Goal: Contribute content

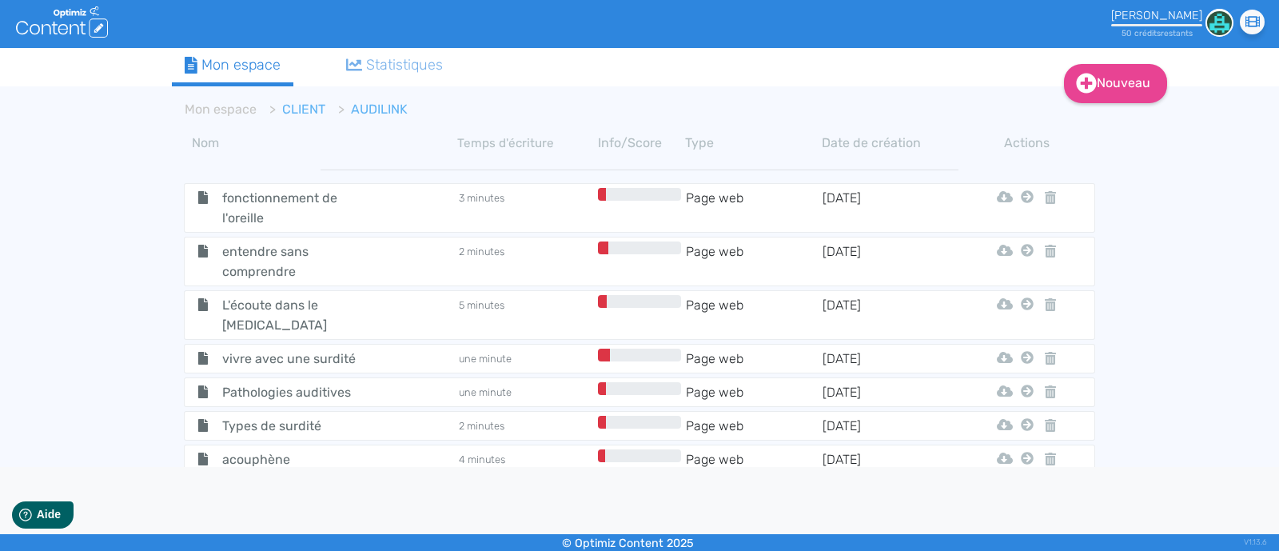
click at [295, 105] on link "CLIENT" at bounding box center [303, 108] width 43 height 15
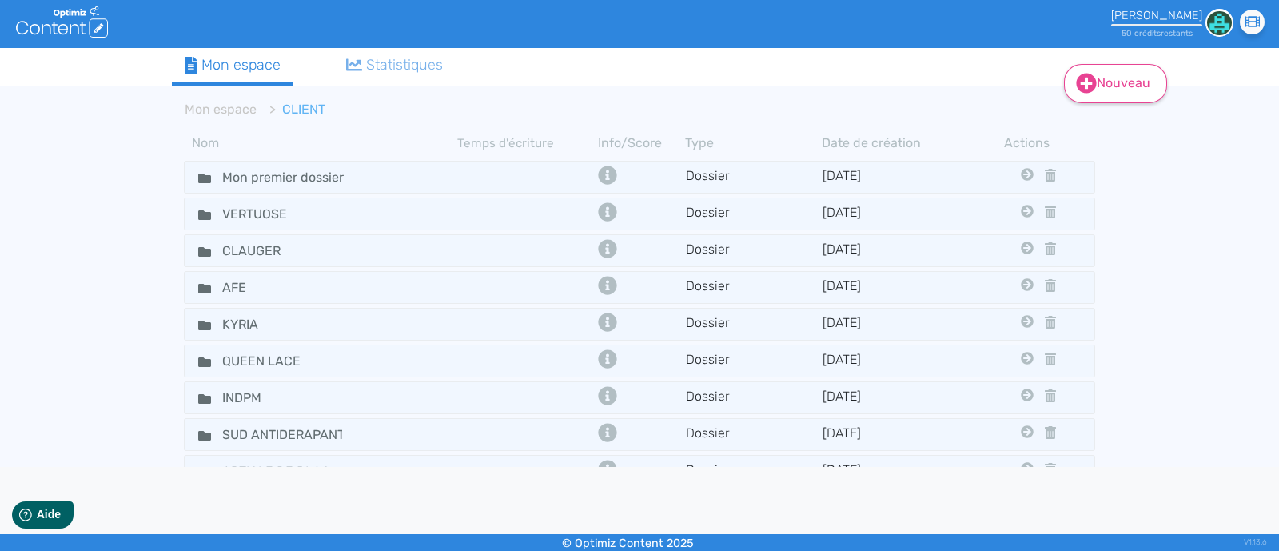
click at [1128, 78] on link "Nouveau" at bounding box center [1115, 83] width 103 height 39
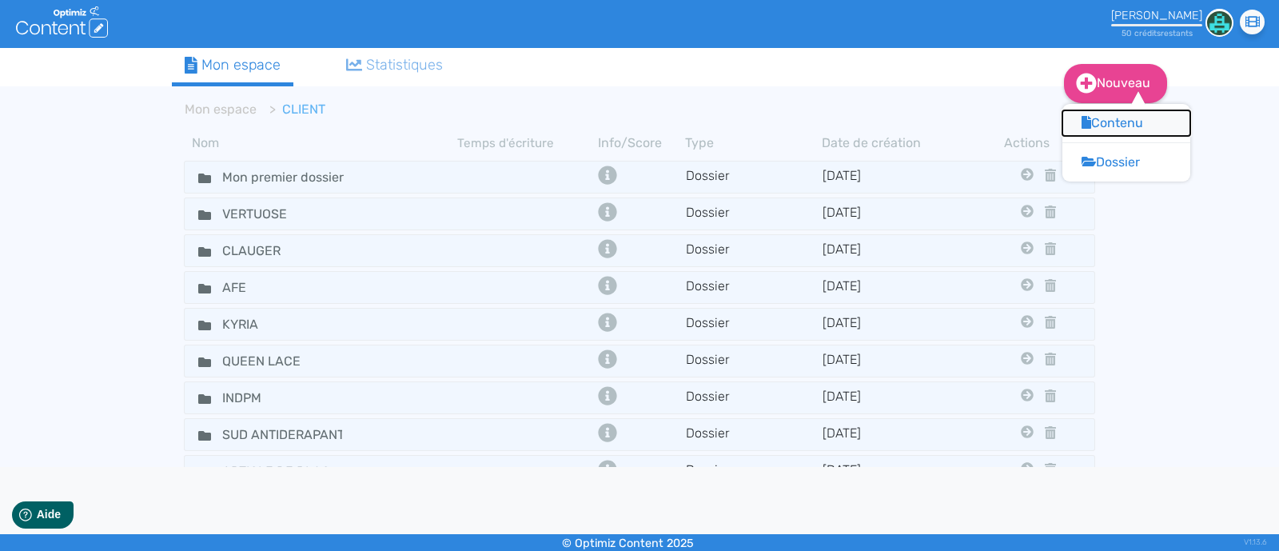
click at [1116, 116] on button "Contenu" at bounding box center [1126, 123] width 128 height 26
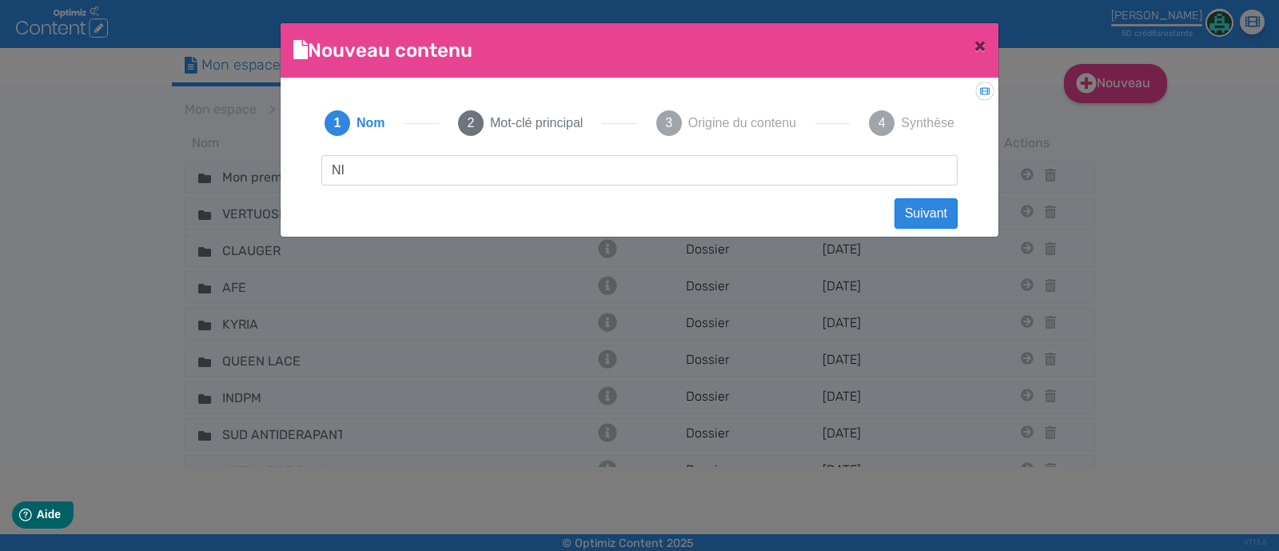
type input "NIV"
click button "Suivant" at bounding box center [925, 213] width 63 height 30
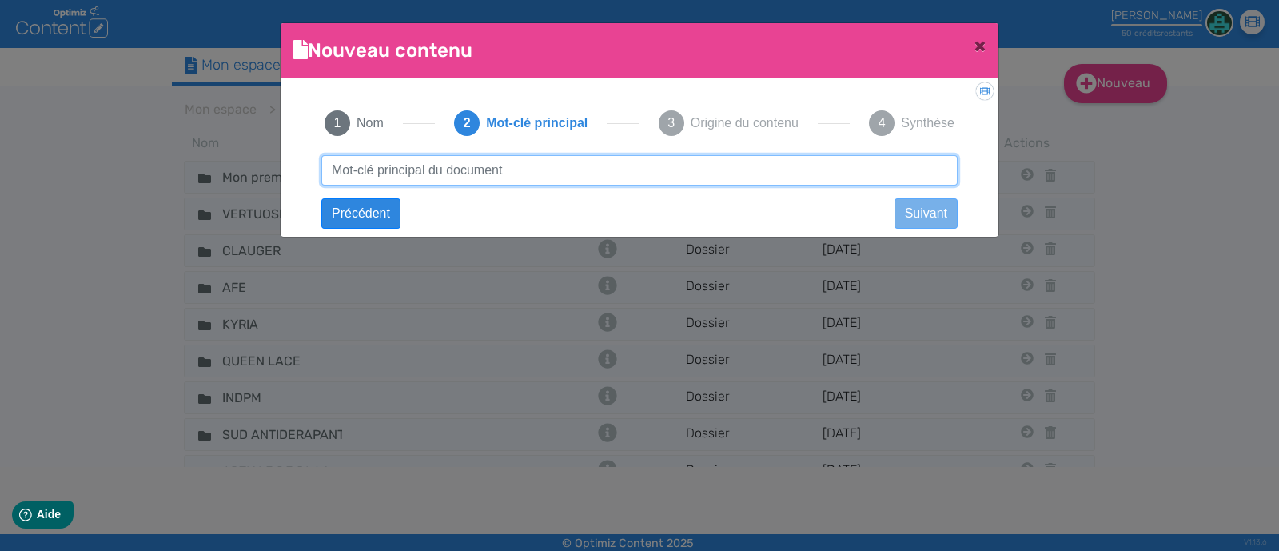
type input "r"
type input "grossiste pull"
click button "Suivant" at bounding box center [0, 0] width 0 height 0
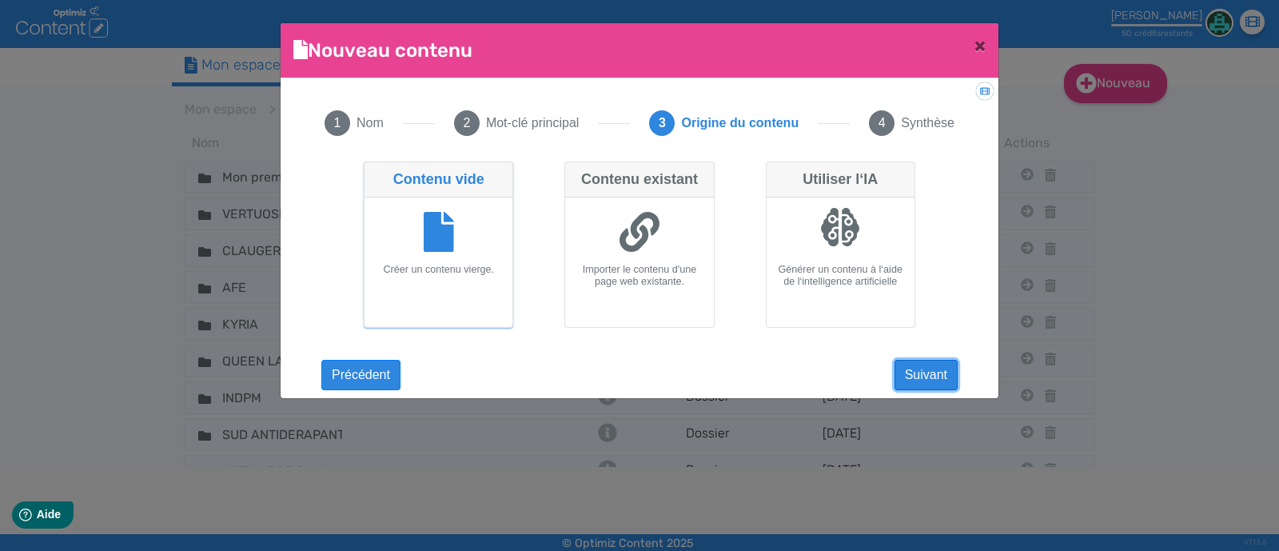
click at [921, 380] on button "Suivant" at bounding box center [925, 375] width 63 height 30
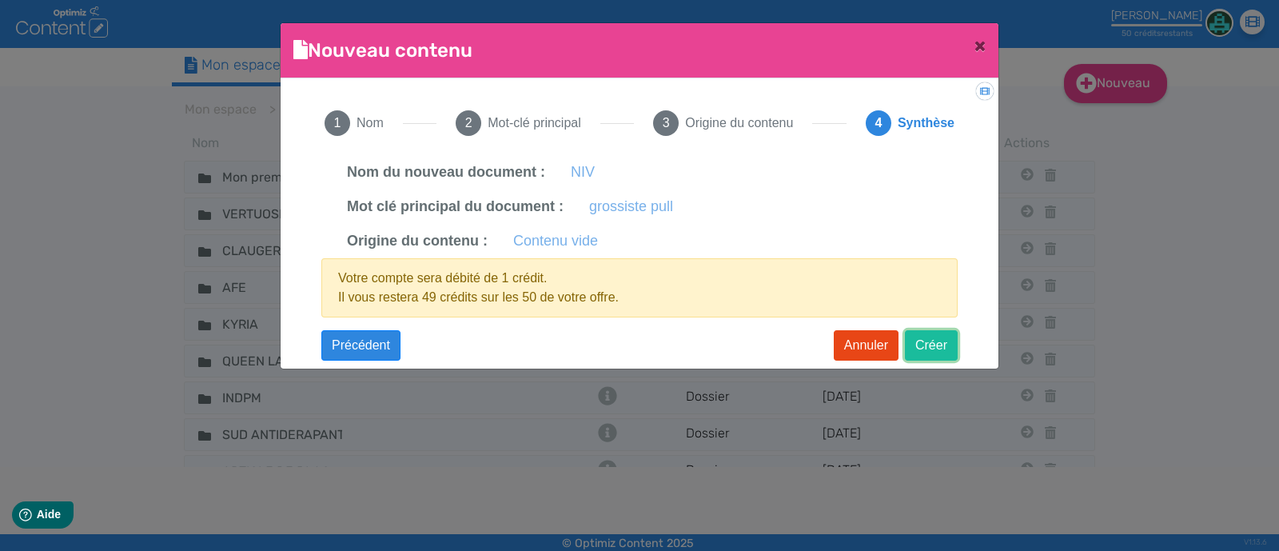
click at [921, 350] on button "Créer" at bounding box center [931, 345] width 53 height 30
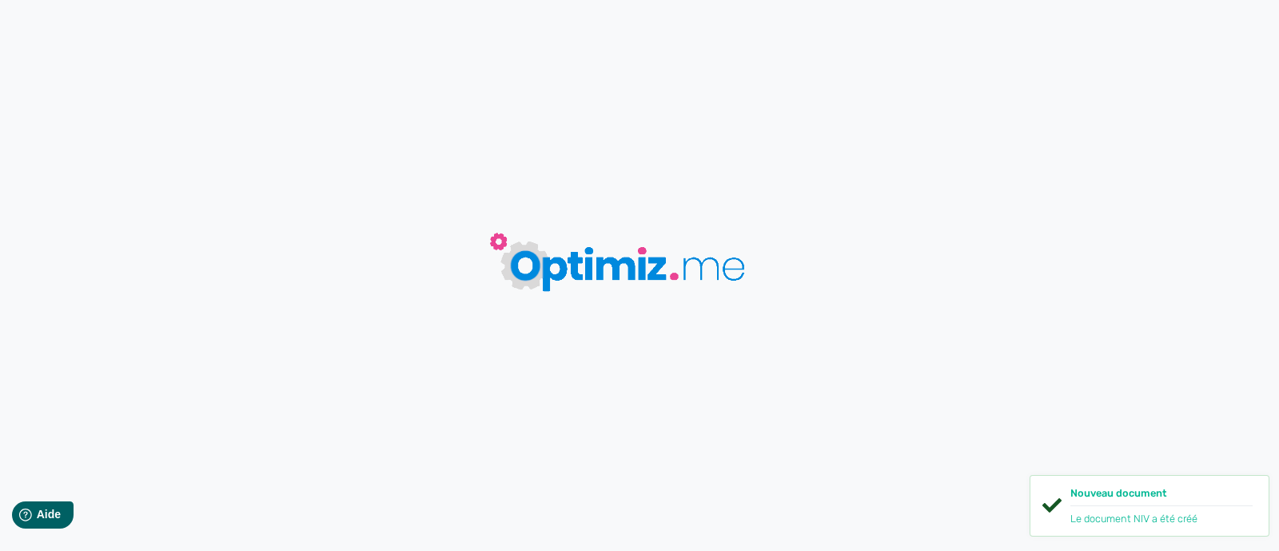
type input "NIV"
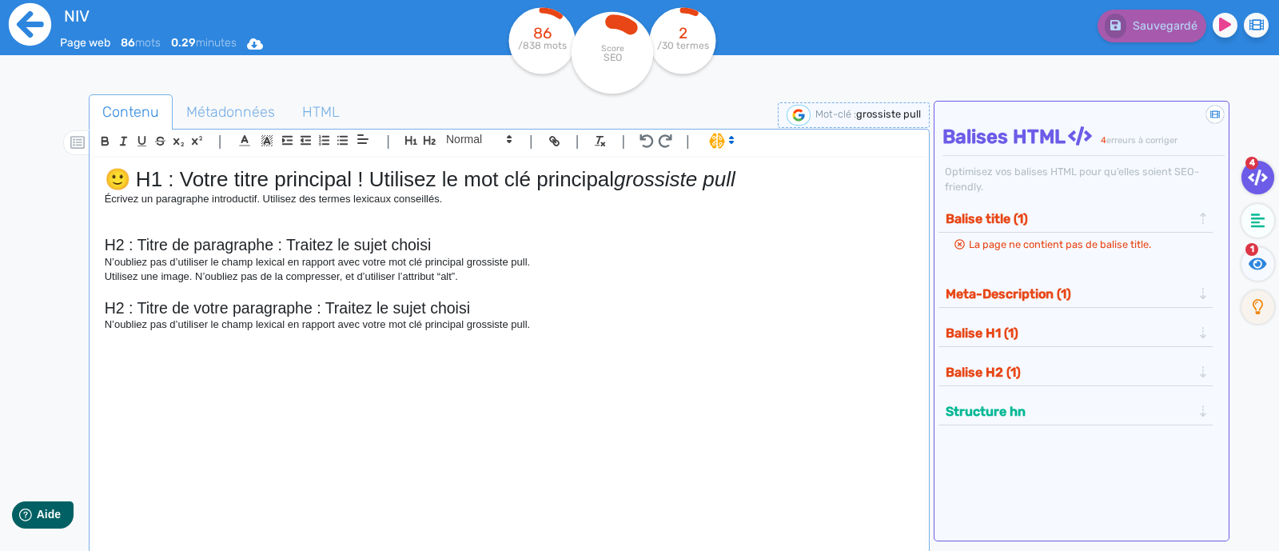
click at [48, 22] on icon at bounding box center [30, 24] width 42 height 42
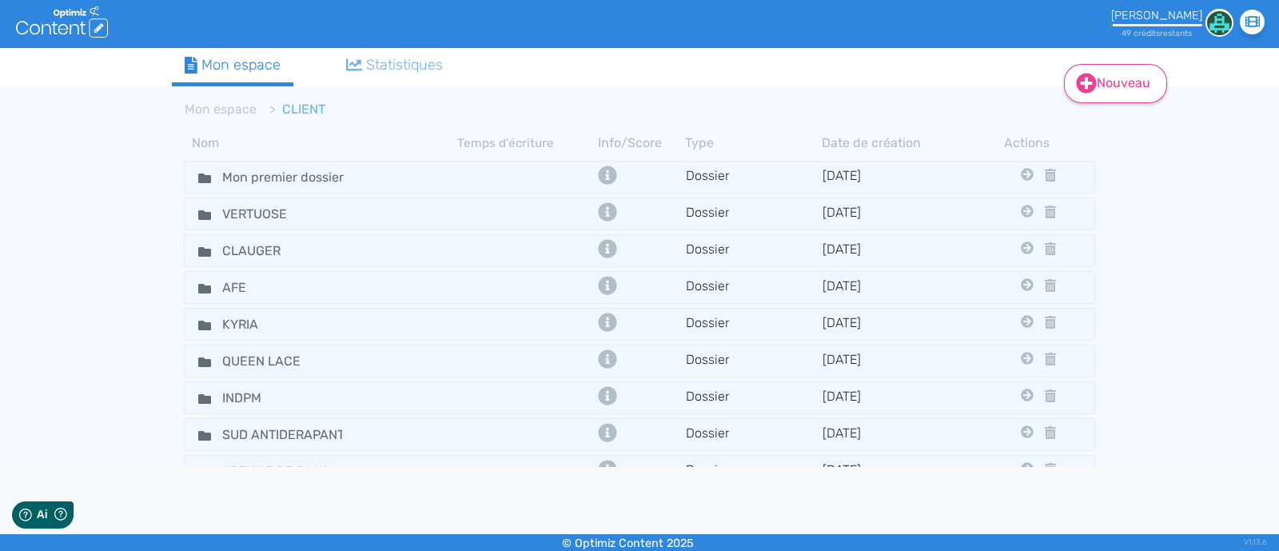
click at [1109, 82] on link "Nouveau" at bounding box center [1115, 83] width 103 height 39
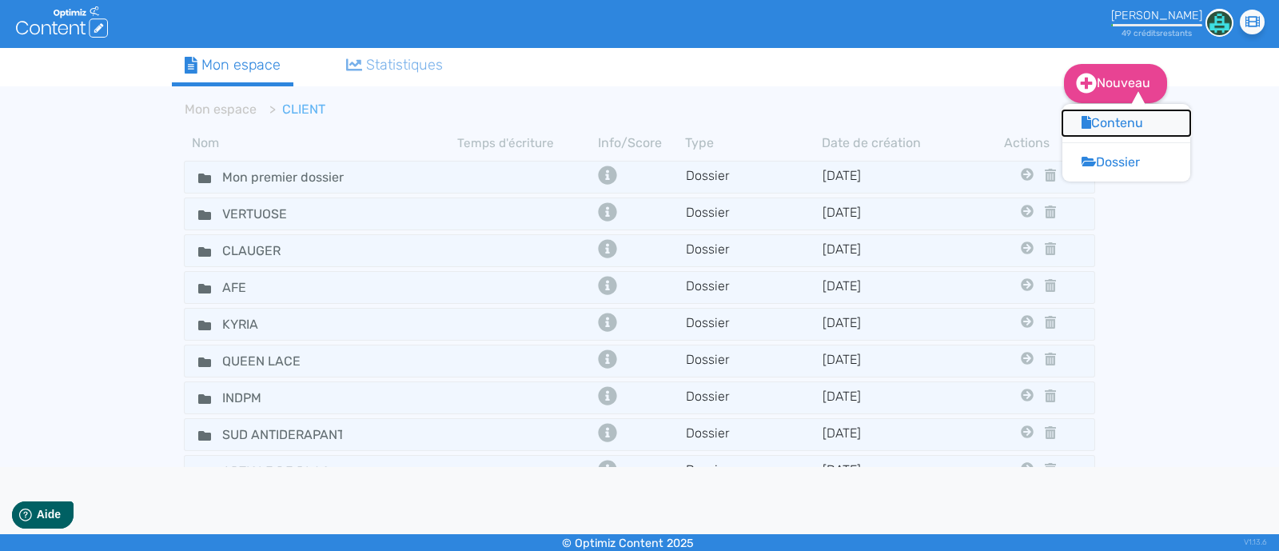
click at [1093, 125] on button "Contenu" at bounding box center [1126, 123] width 128 height 26
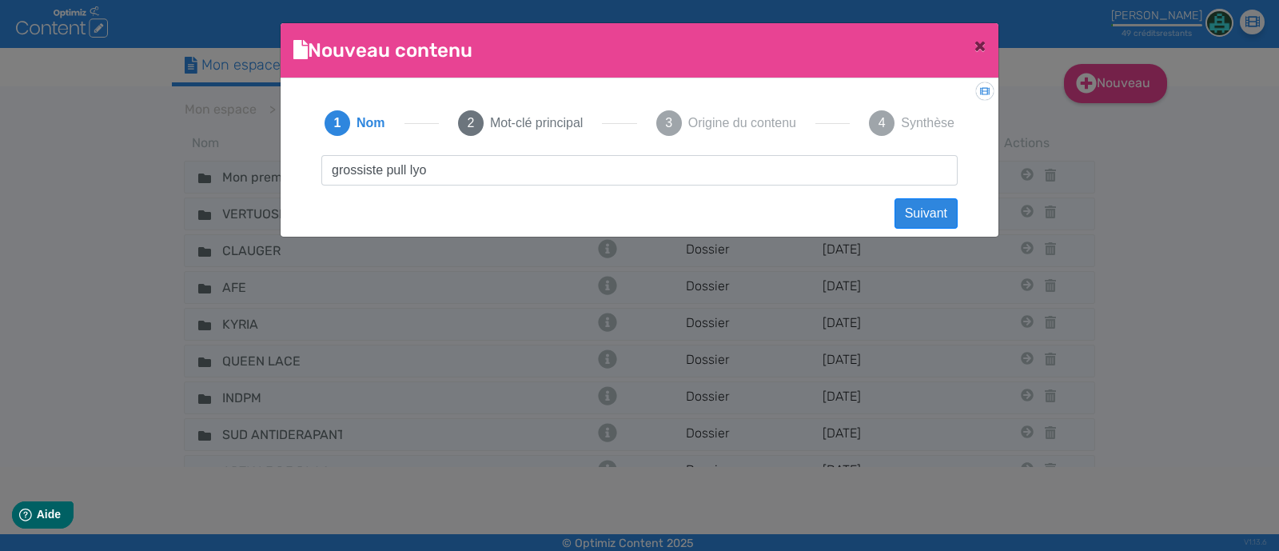
type input "grossiste pull lyon"
click button "Suivant" at bounding box center [925, 213] width 63 height 30
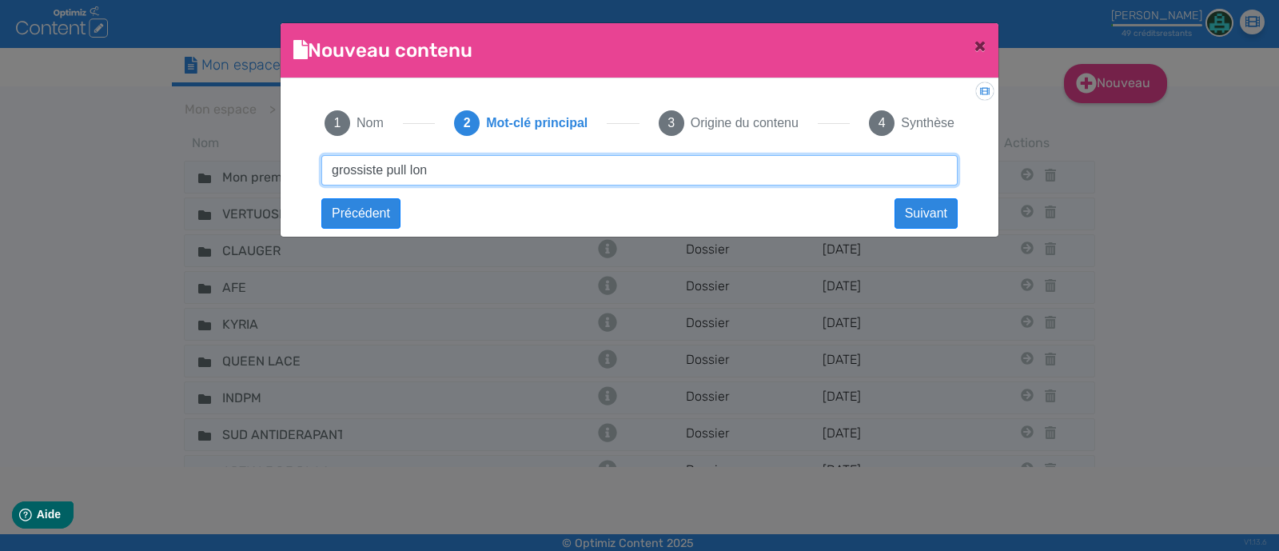
click button "Suivant" at bounding box center [0, 0] width 0 height 0
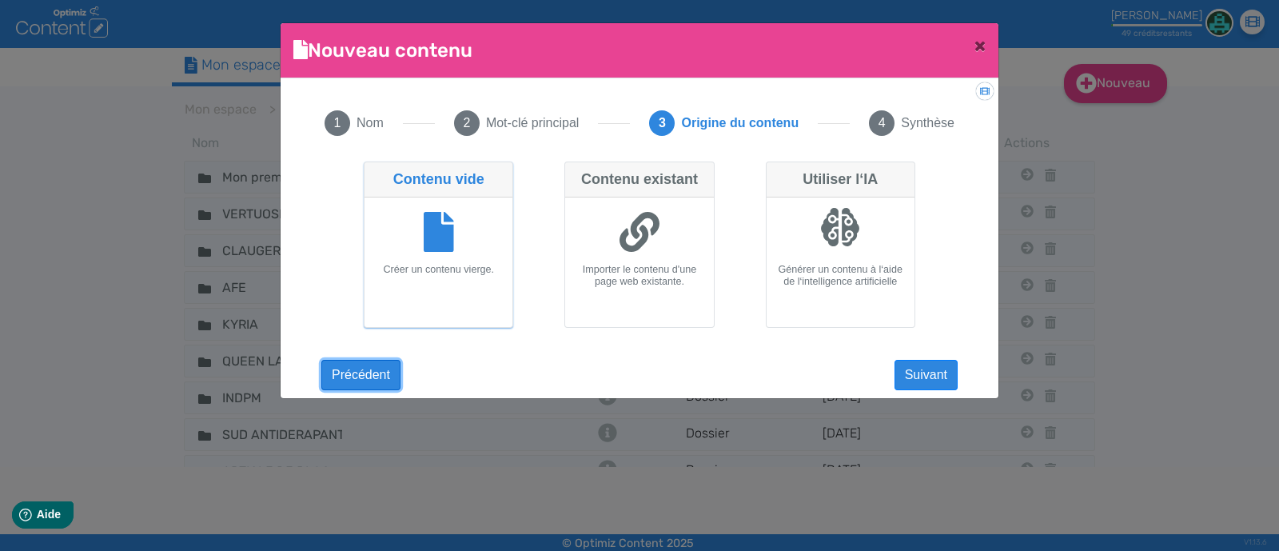
click at [363, 369] on button "Précédent" at bounding box center [360, 375] width 79 height 30
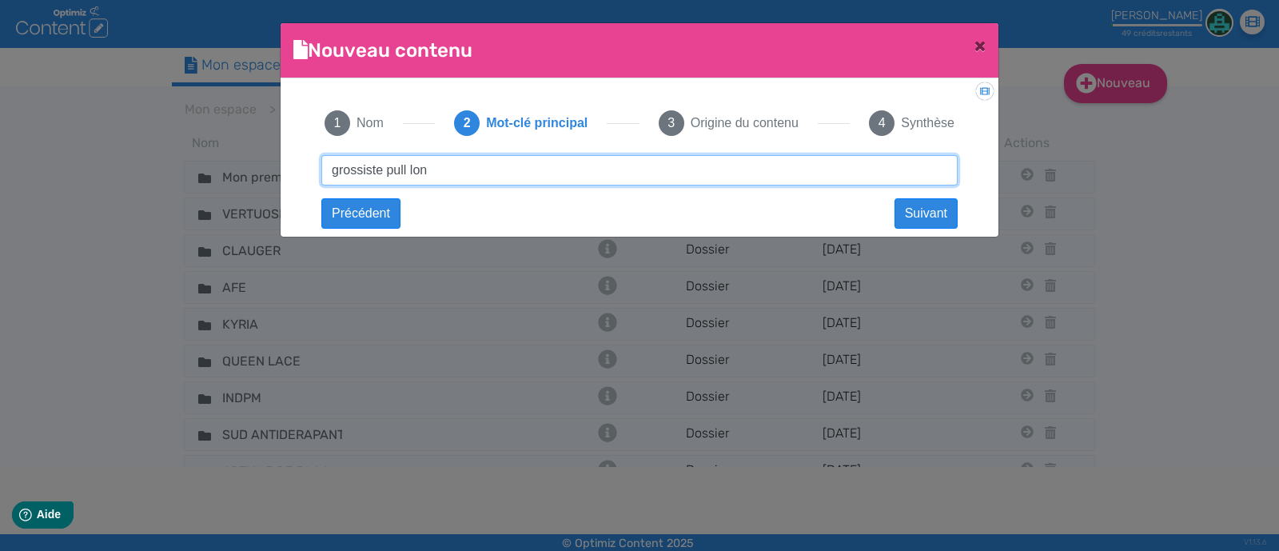
click at [413, 169] on input "grossiste pull lon" at bounding box center [639, 170] width 636 height 30
type input "grossiste pull lyon"
click button "Suivant" at bounding box center [0, 0] width 0 height 0
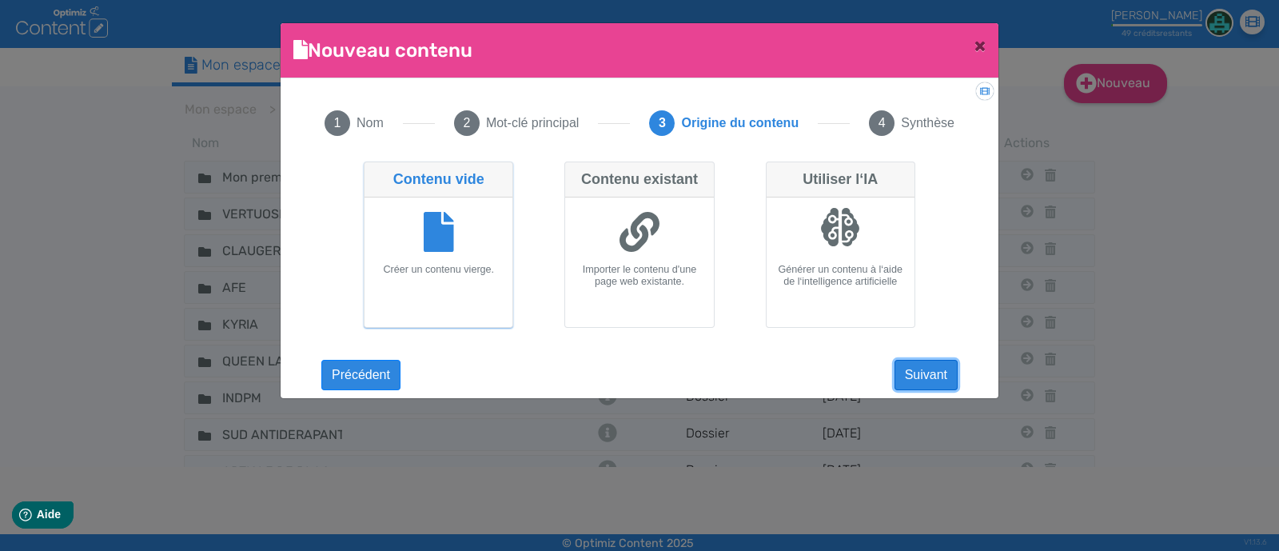
click at [945, 373] on button "Suivant" at bounding box center [925, 375] width 63 height 30
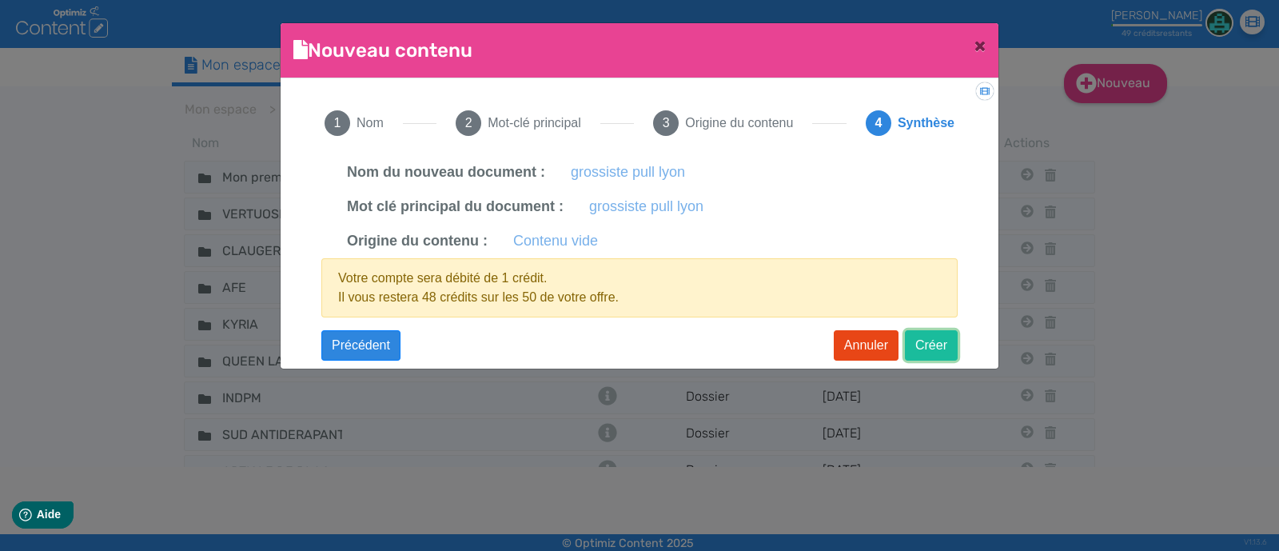
click at [925, 343] on button "Créer" at bounding box center [931, 345] width 53 height 30
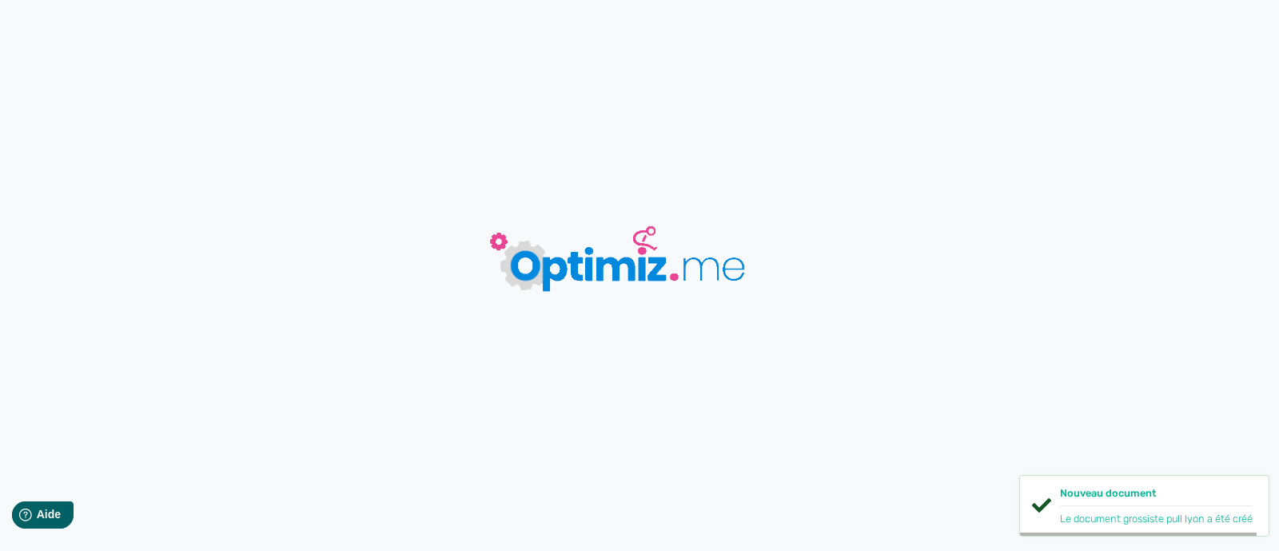
type input "grossiste pull lyon"
